Goal: Information Seeking & Learning: Learn about a topic

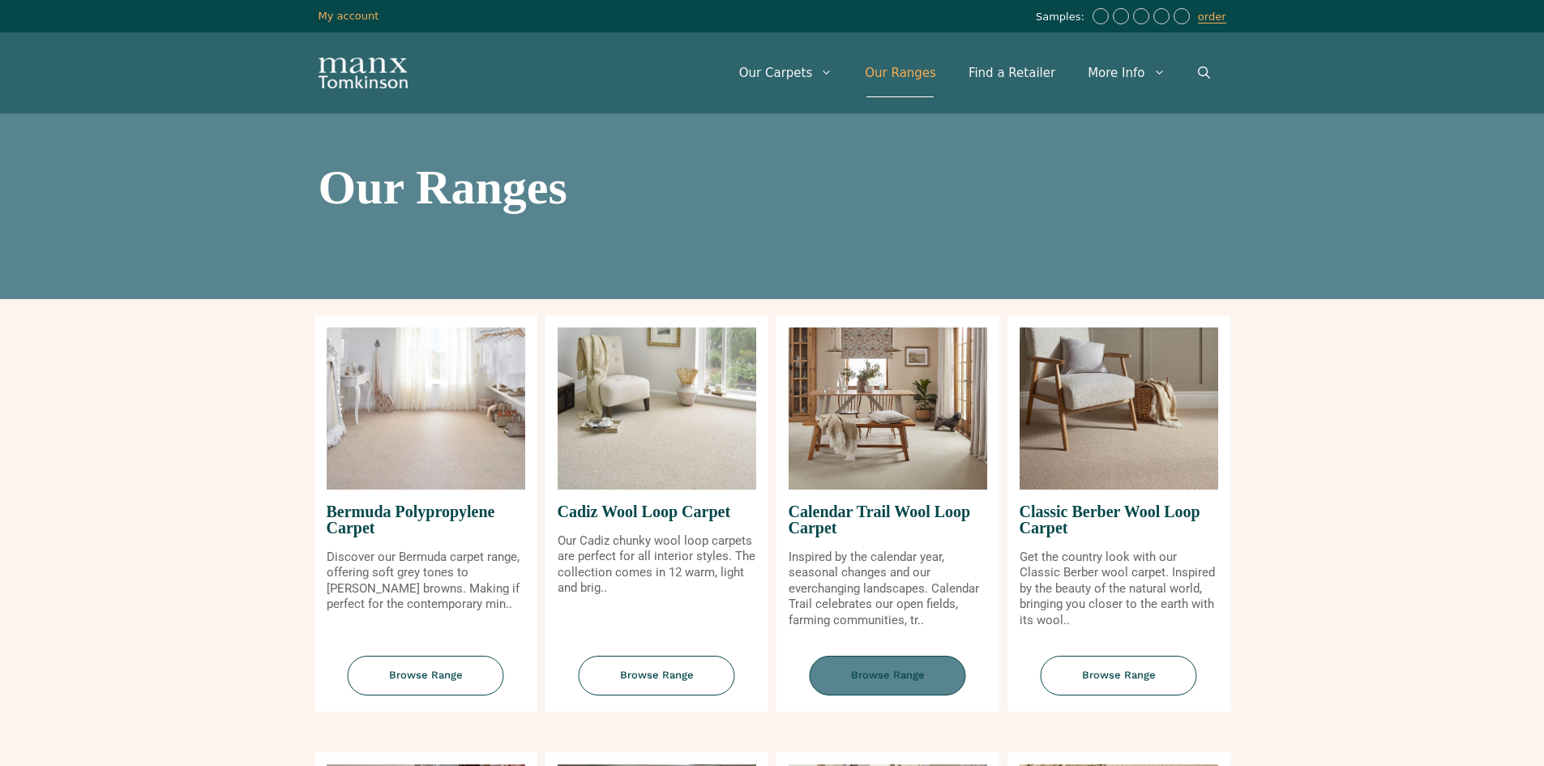
click at [878, 677] on span "Browse Range" at bounding box center [888, 676] width 156 height 40
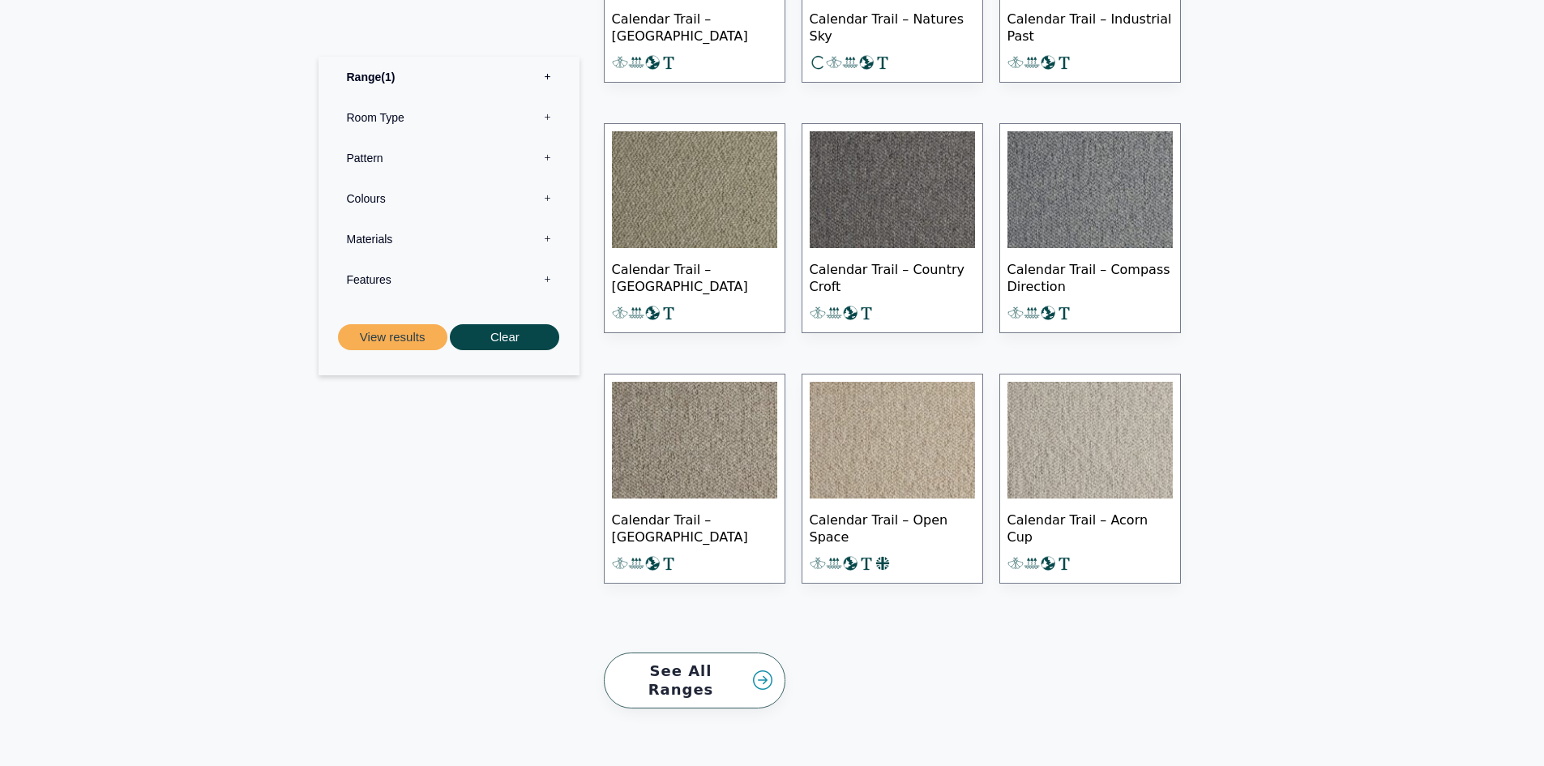
scroll to position [1417, 0]
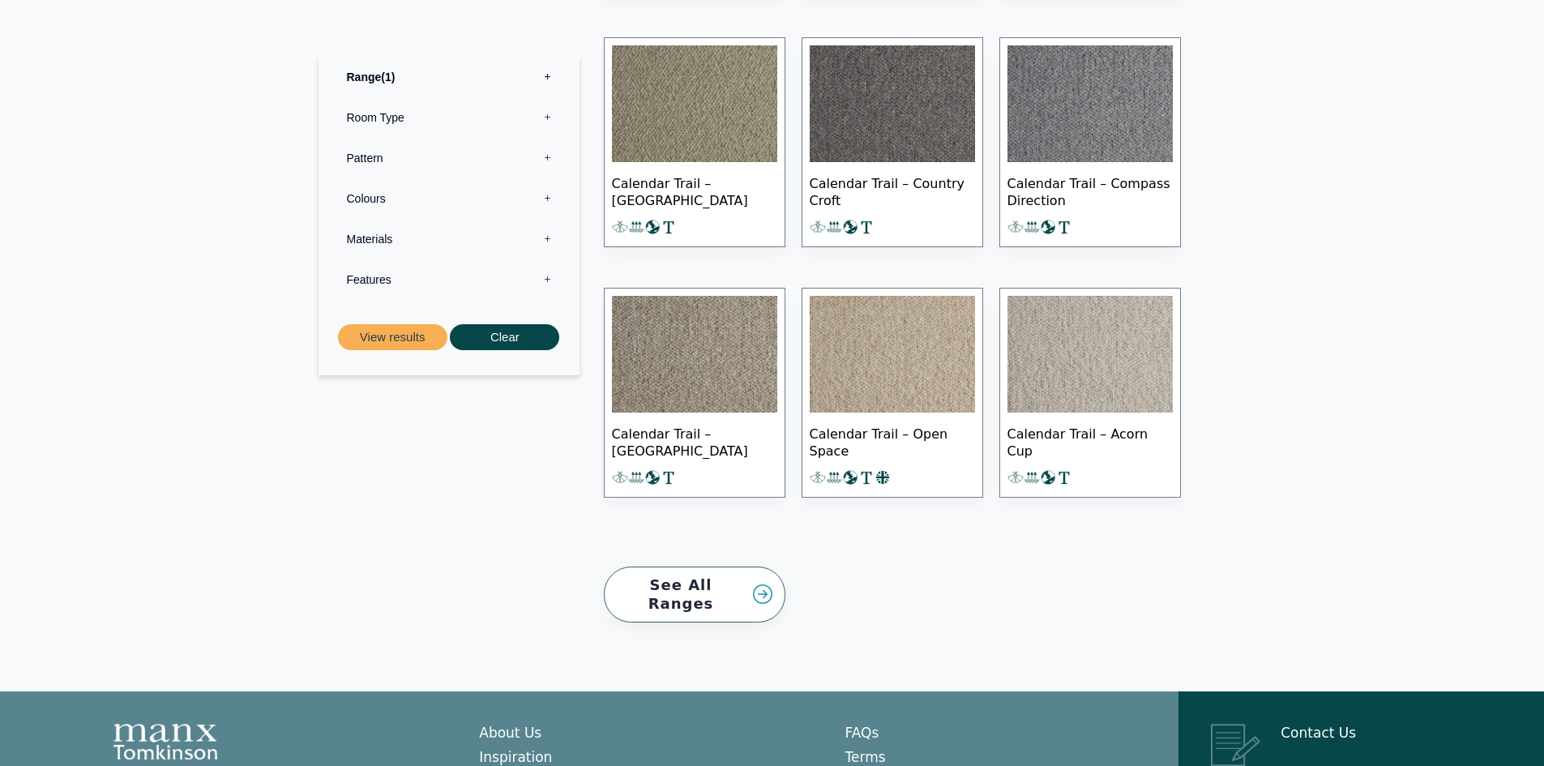
click at [730, 588] on link "See All Ranges" at bounding box center [695, 595] width 182 height 56
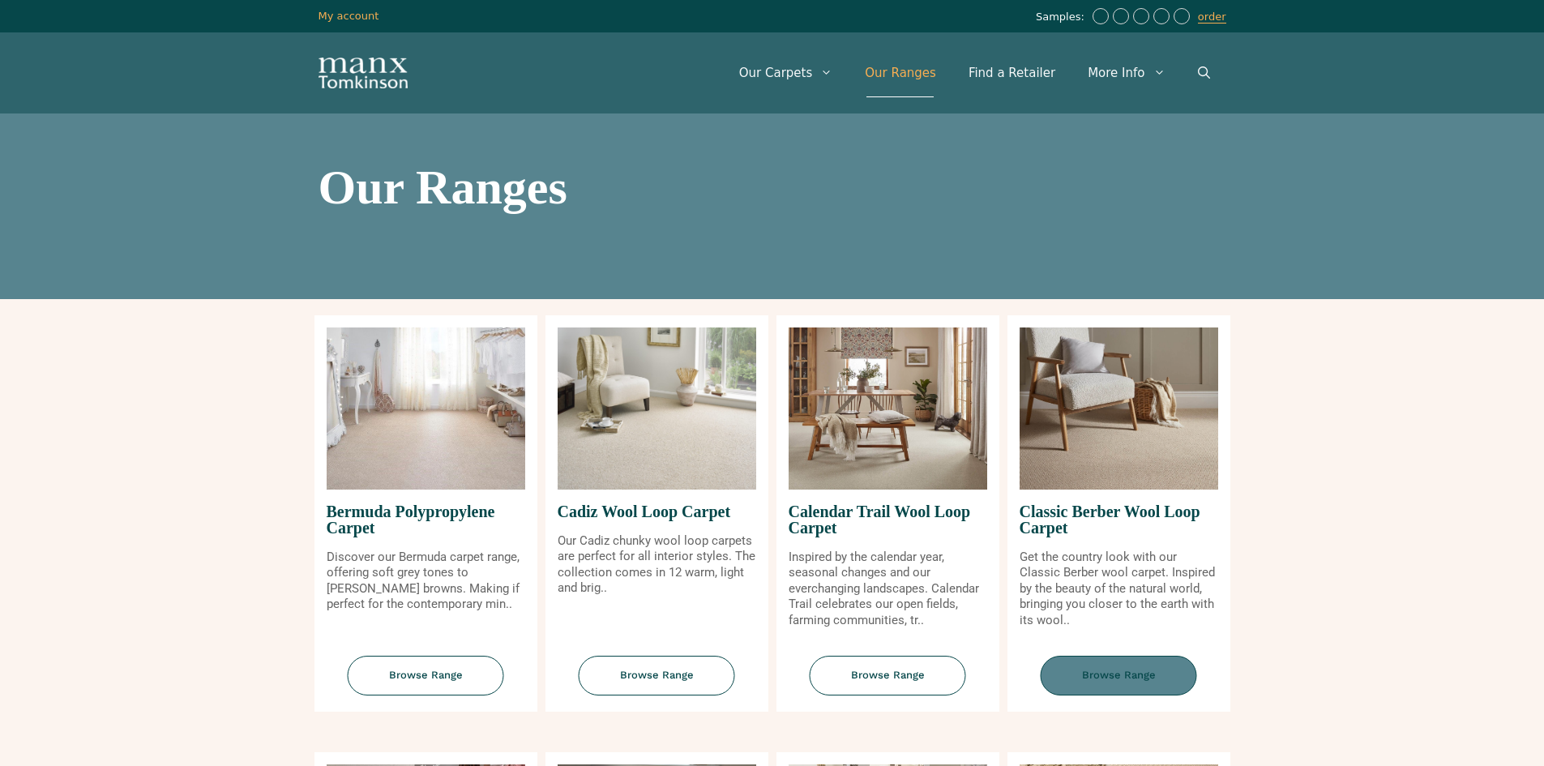
click at [1109, 662] on span "Browse Range" at bounding box center [1119, 676] width 156 height 40
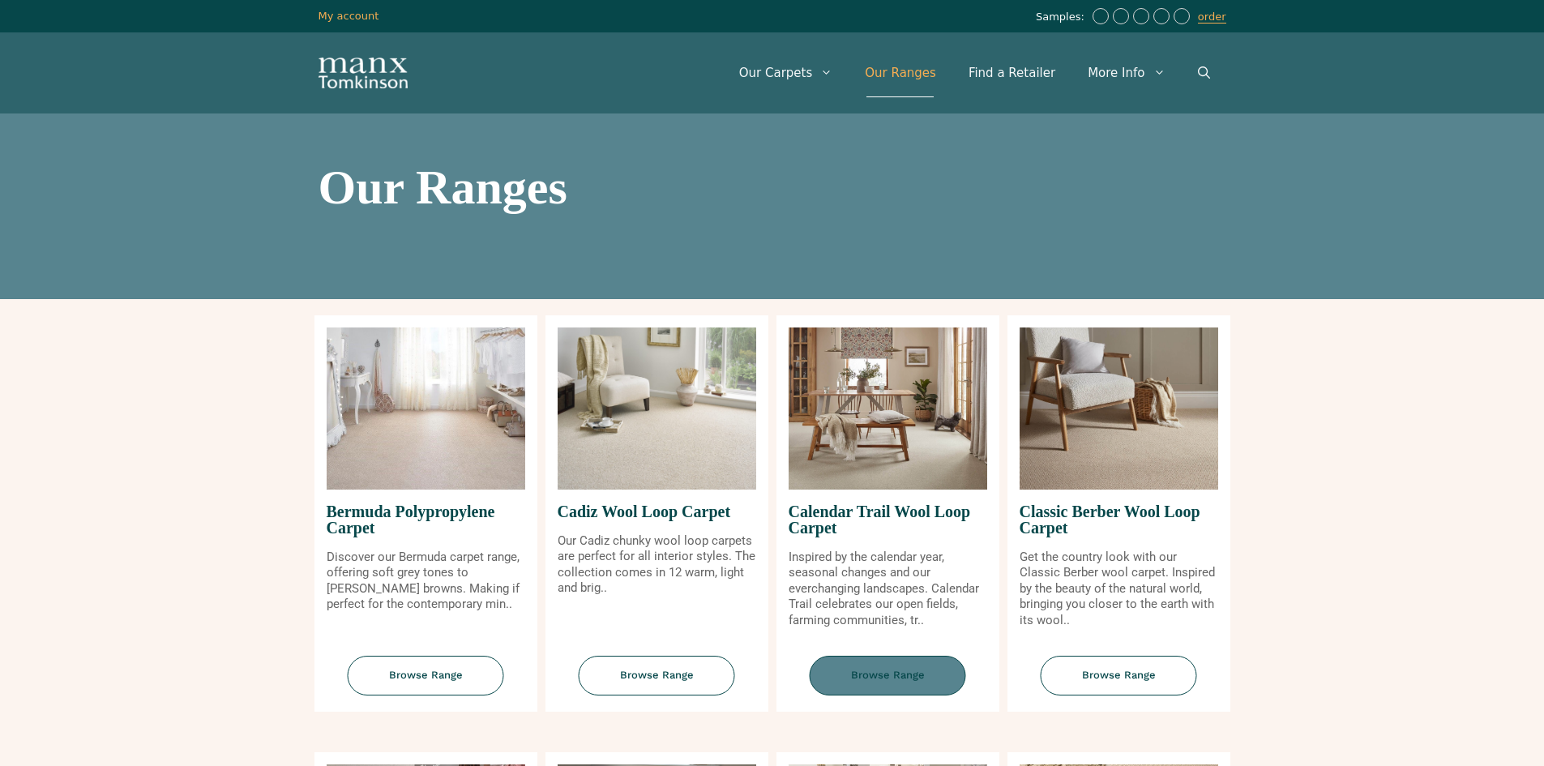
click at [882, 678] on span "Browse Range" at bounding box center [888, 676] width 156 height 40
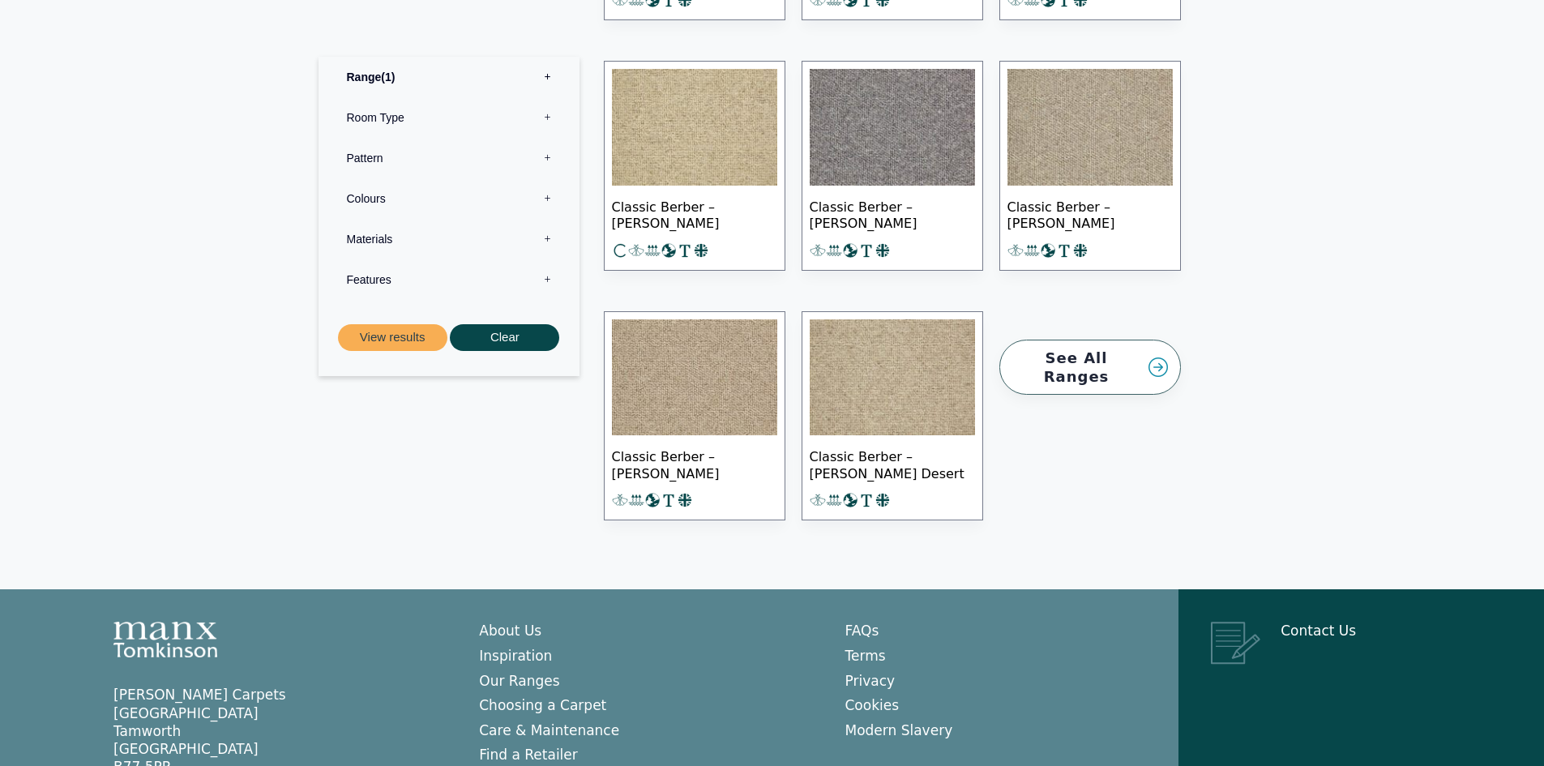
scroll to position [2099, 0]
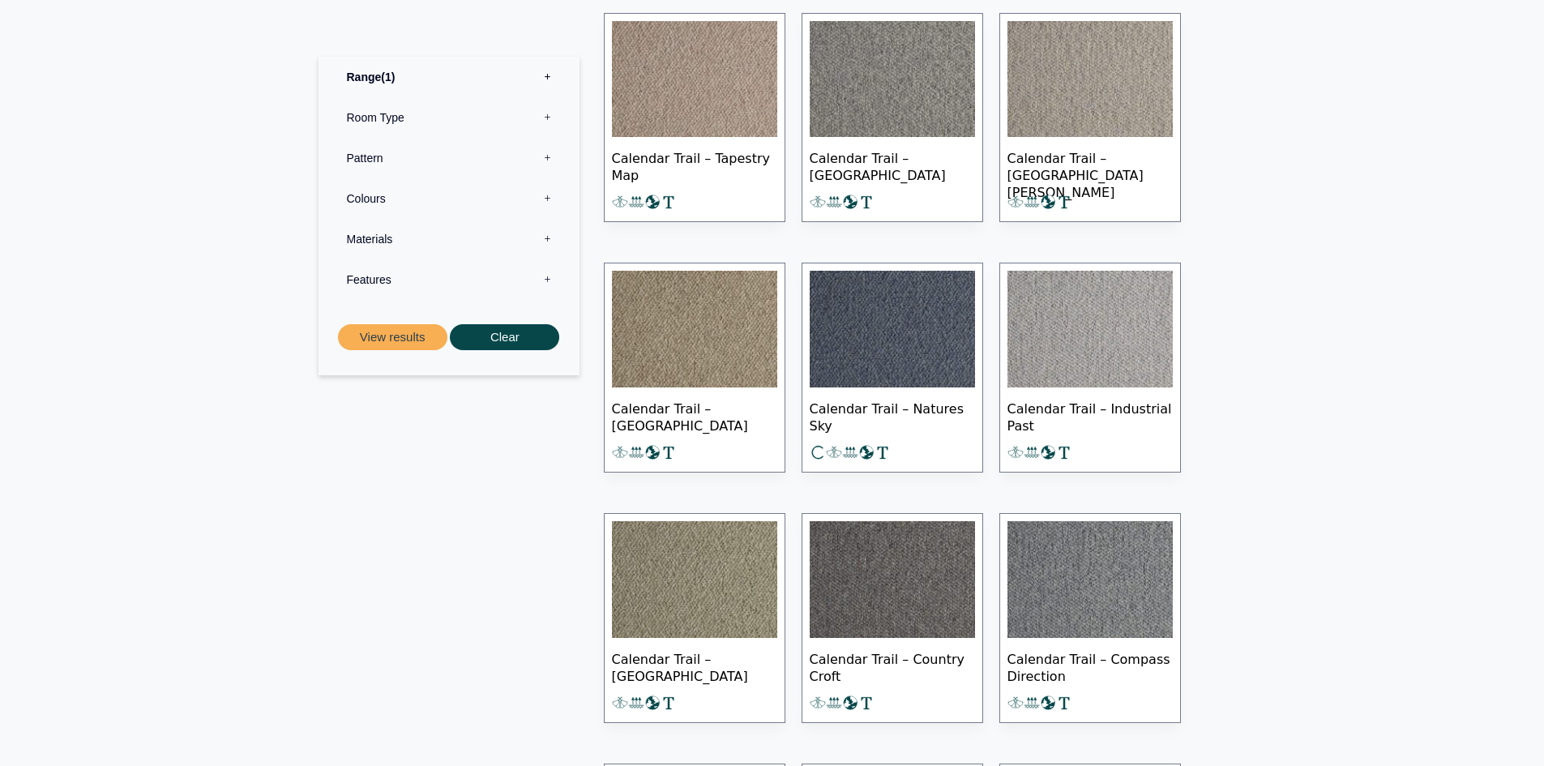
scroll to position [963, 0]
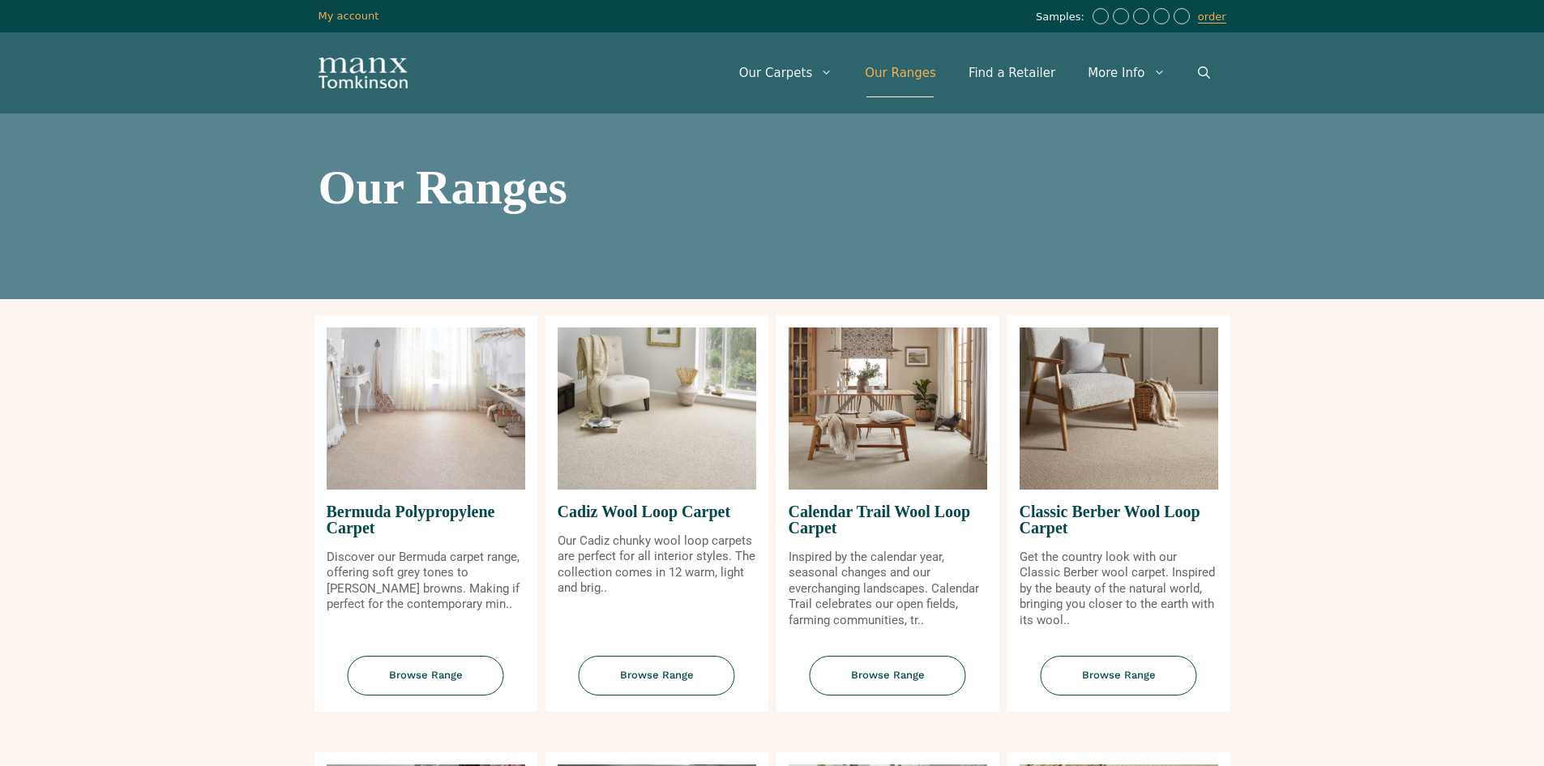
click at [665, 466] on img at bounding box center [657, 408] width 199 height 162
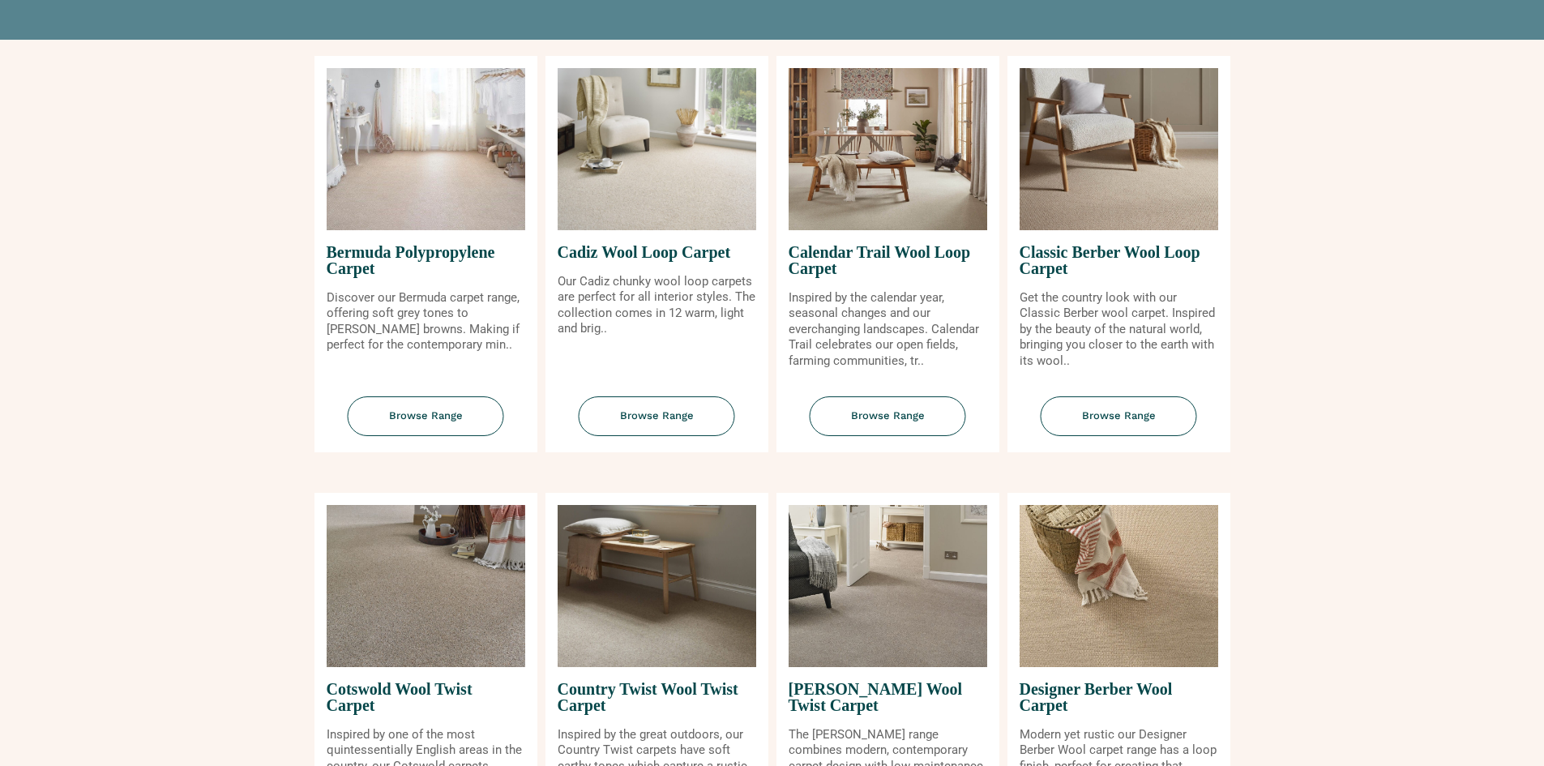
scroll to position [314, 0]
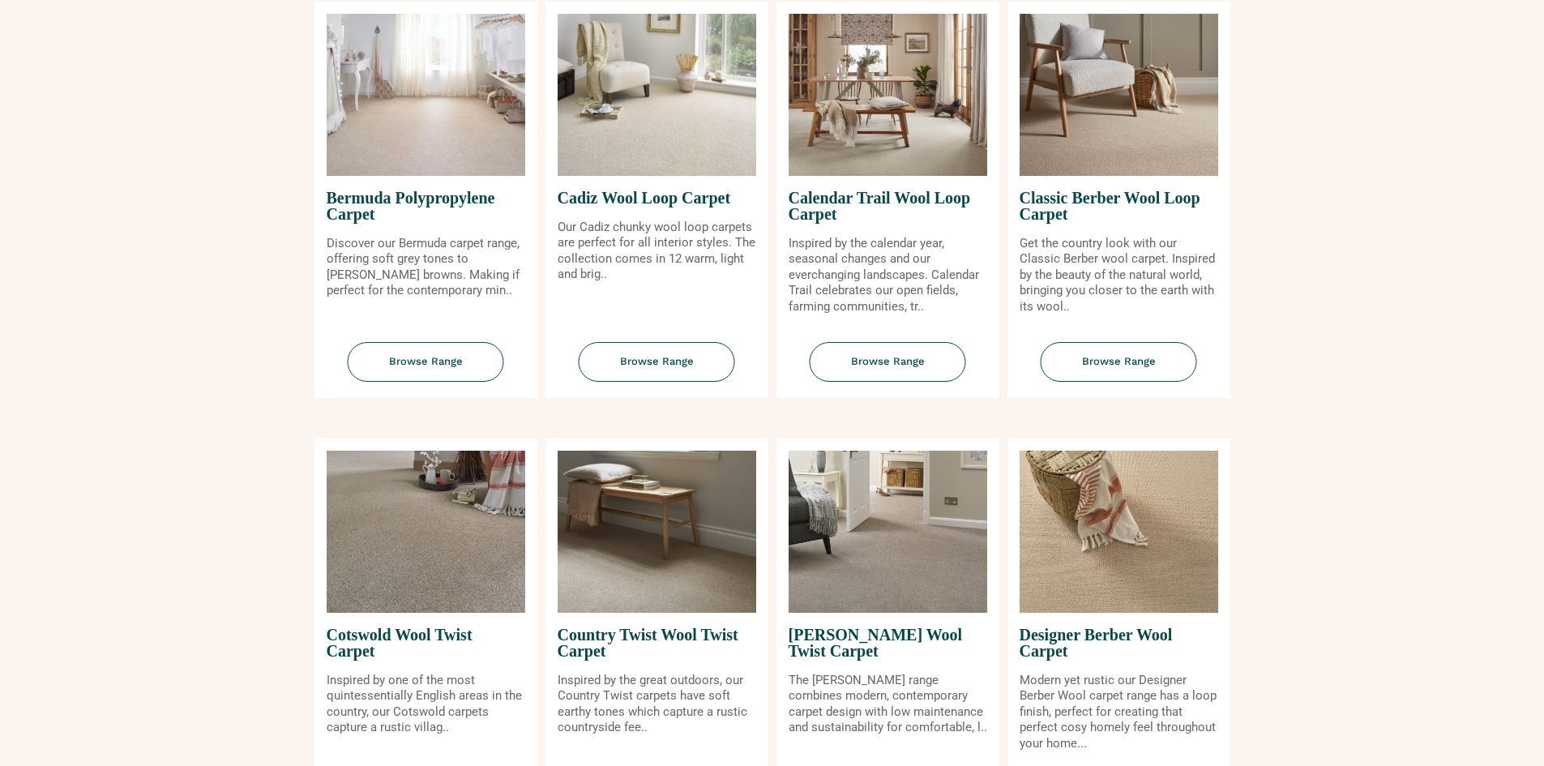
click at [618, 156] on img at bounding box center [657, 95] width 199 height 162
click at [656, 361] on span "Browse Range" at bounding box center [657, 362] width 156 height 40
click at [421, 361] on span "Browse Range" at bounding box center [426, 362] width 156 height 40
click at [1099, 356] on span "Browse Range" at bounding box center [1119, 362] width 156 height 40
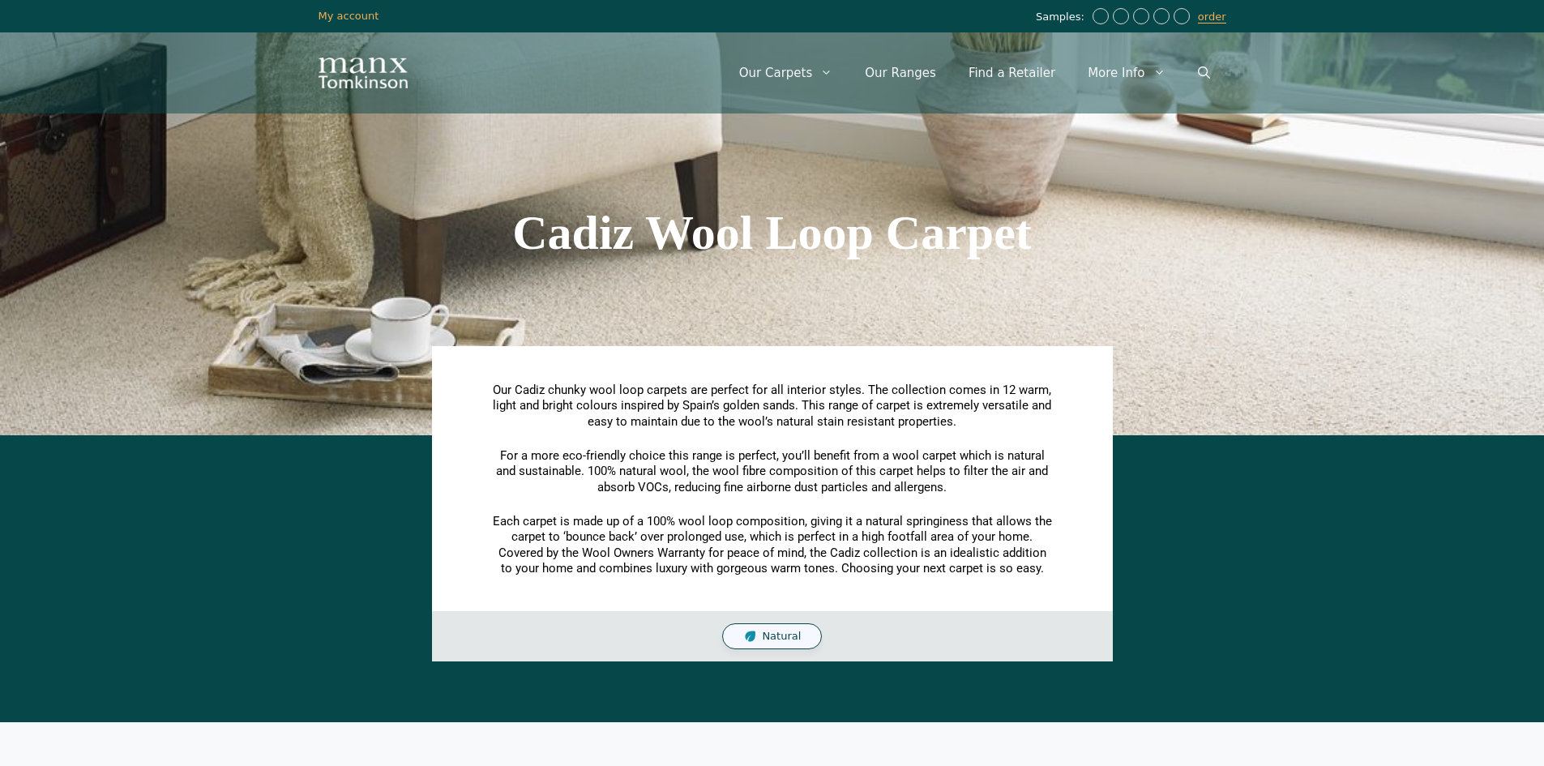
click at [776, 635] on span "Natural" at bounding box center [781, 637] width 39 height 14
click at [783, 637] on span "Natural" at bounding box center [781, 637] width 39 height 14
click at [789, 630] on span "Natural" at bounding box center [781, 637] width 39 height 14
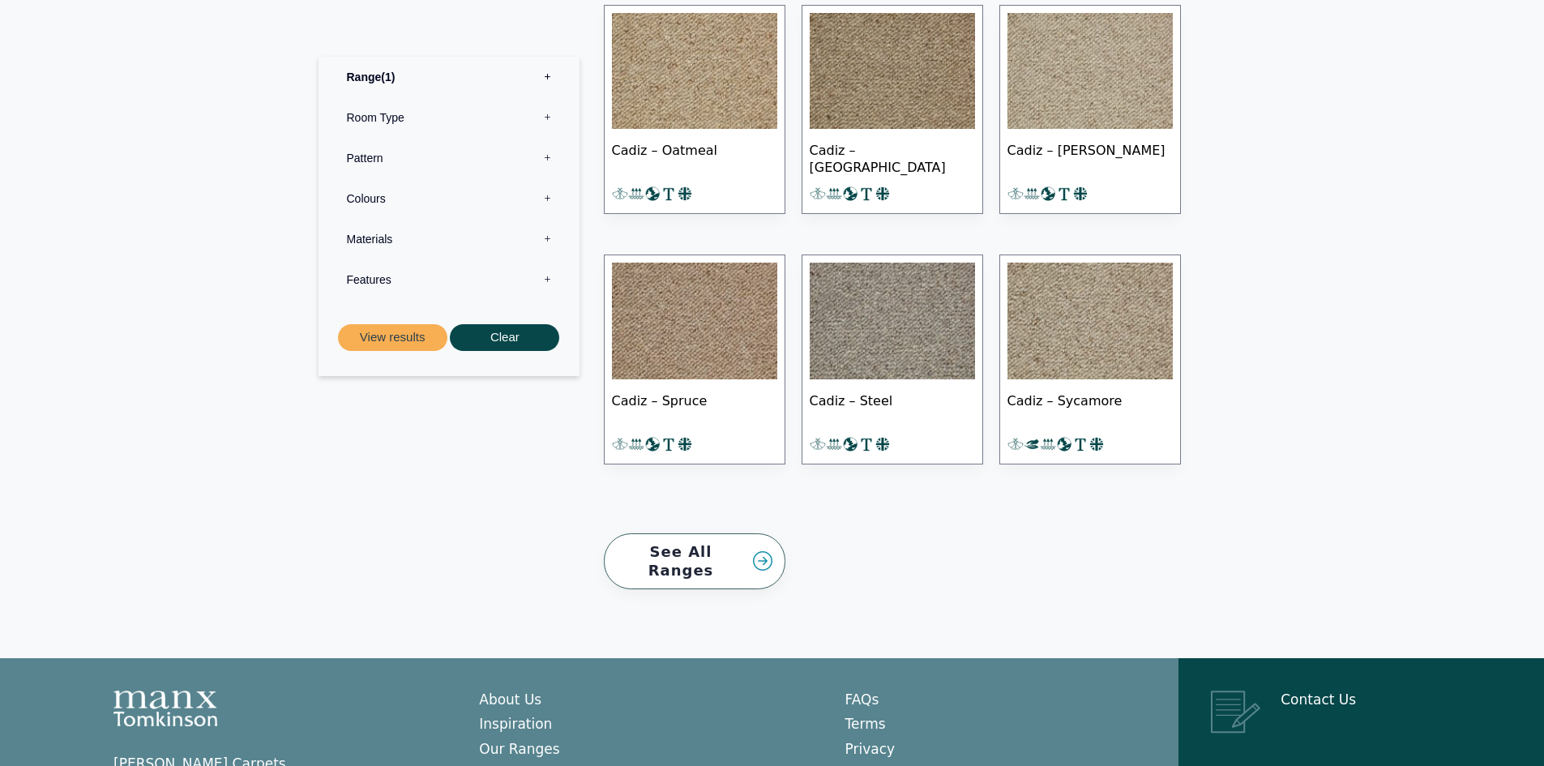
scroll to position [1418, 0]
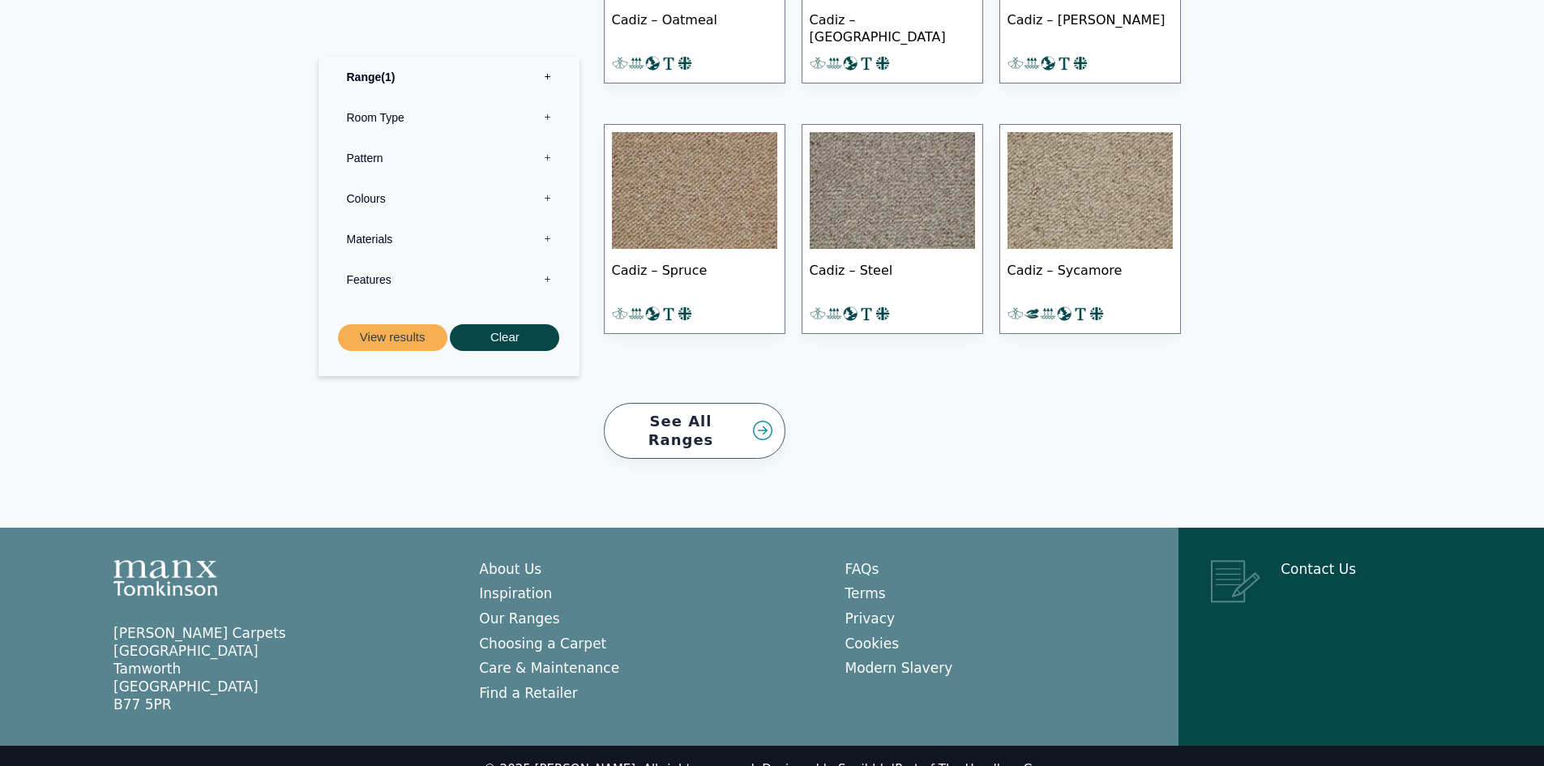
click at [688, 216] on img at bounding box center [694, 190] width 165 height 117
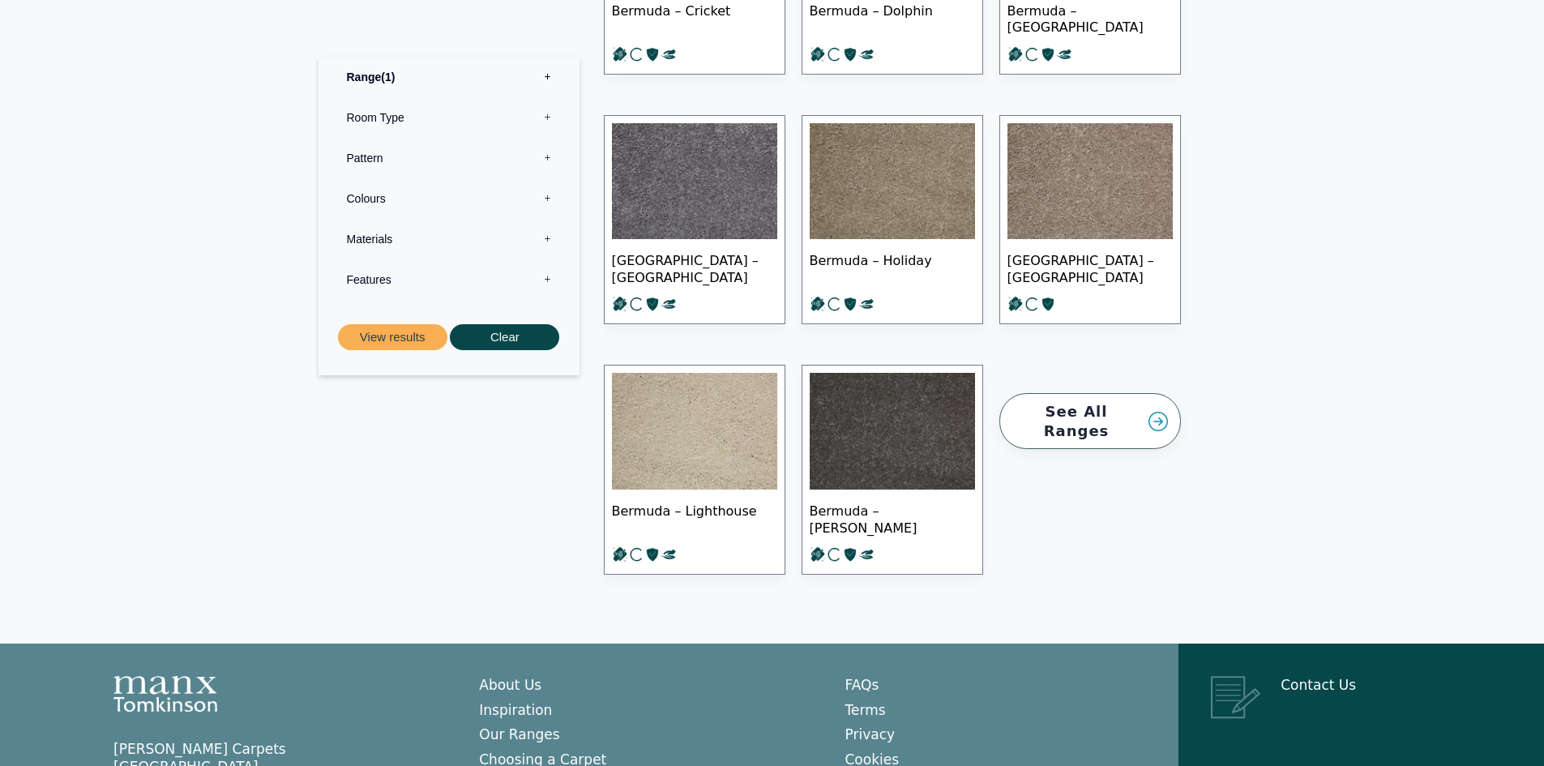
scroll to position [1255, 0]
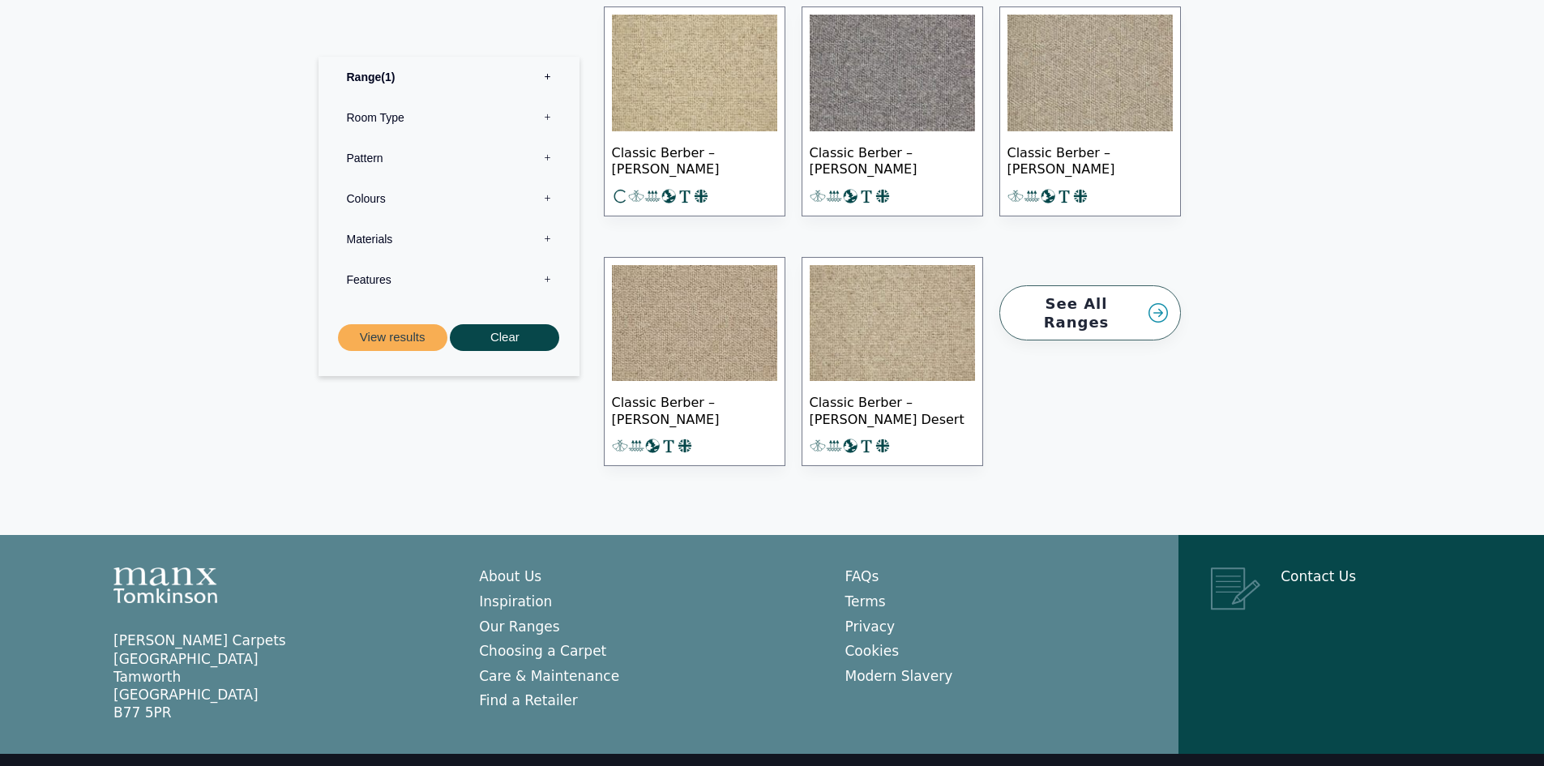
scroll to position [2145, 0]
